Goal: Task Accomplishment & Management: Manage account settings

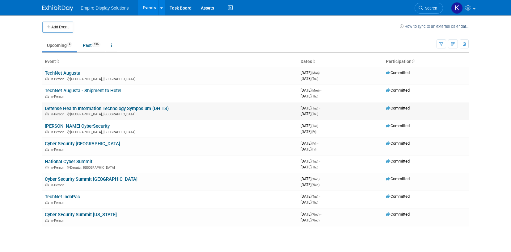
click at [88, 108] on link "Defense Health Information Technology Symposium (DHITS)" at bounding box center [107, 109] width 124 height 6
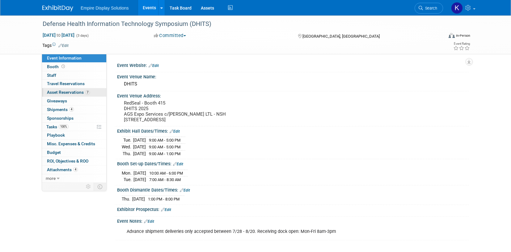
click at [78, 92] on span "Asset Reservations 7" at bounding box center [68, 92] width 43 height 5
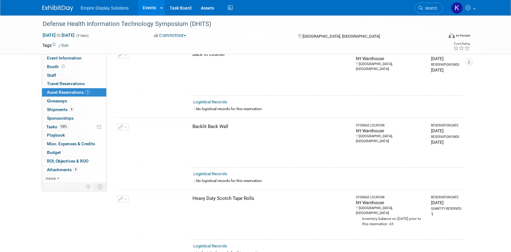
scroll to position [113, 0]
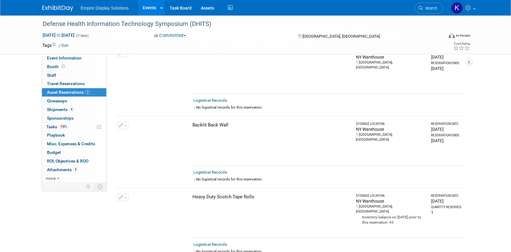
click at [170, 136] on img at bounding box center [162, 141] width 51 height 39
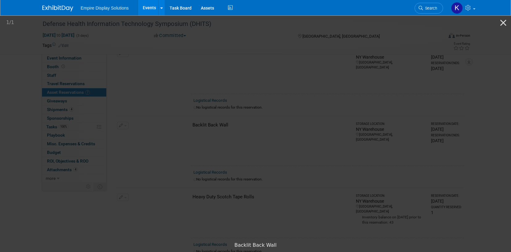
click at [287, 127] on img at bounding box center [285, 127] width 124 height 0
click at [346, 124] on img at bounding box center [383, 126] width 124 height 5
click at [501, 23] on button "Close gallery" at bounding box center [502, 22] width 15 height 15
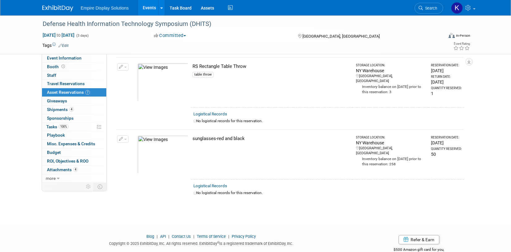
scroll to position [392, 0]
